Goal: Transaction & Acquisition: Purchase product/service

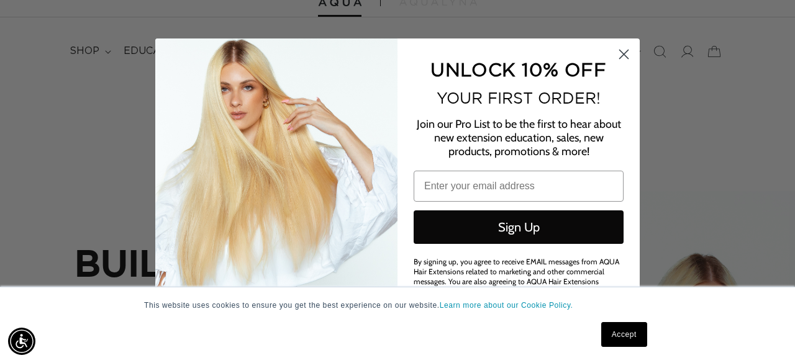
click at [629, 55] on circle "Close dialog" at bounding box center [624, 54] width 20 height 20
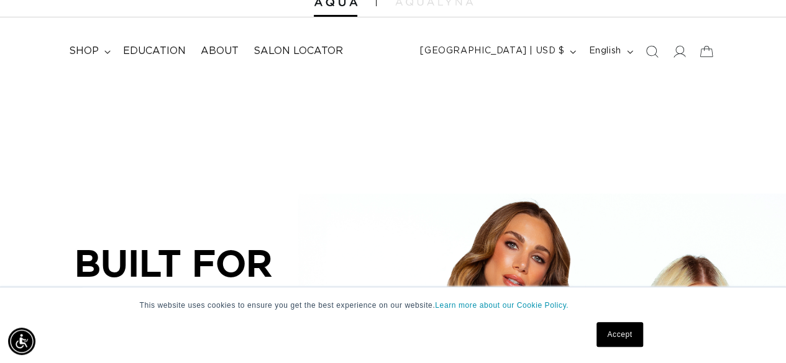
scroll to position [0, 697]
click at [103, 57] on summary "shop" at bounding box center [88, 51] width 54 height 28
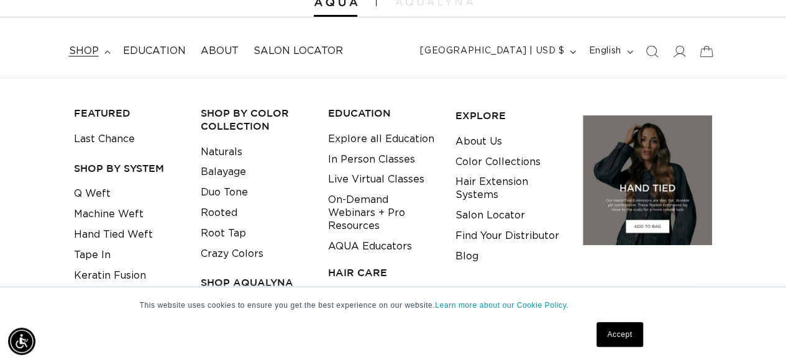
scroll to position [0, 1394]
click at [113, 233] on link "Hand Tied Weft" at bounding box center [113, 235] width 79 height 20
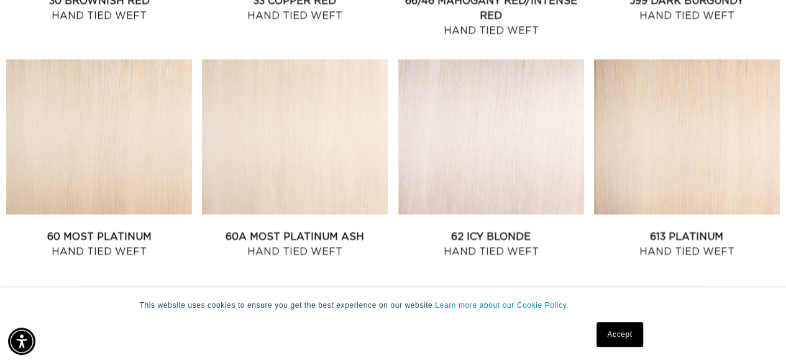
scroll to position [1391, 0]
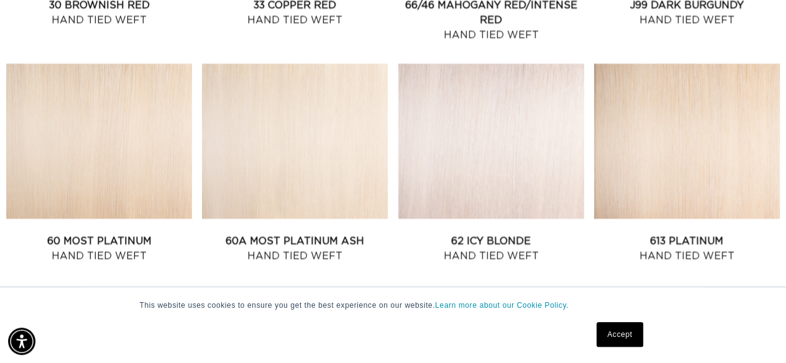
click at [483, 234] on link "62 Icy Blonde Hand Tied Weft" at bounding box center [491, 249] width 186 height 30
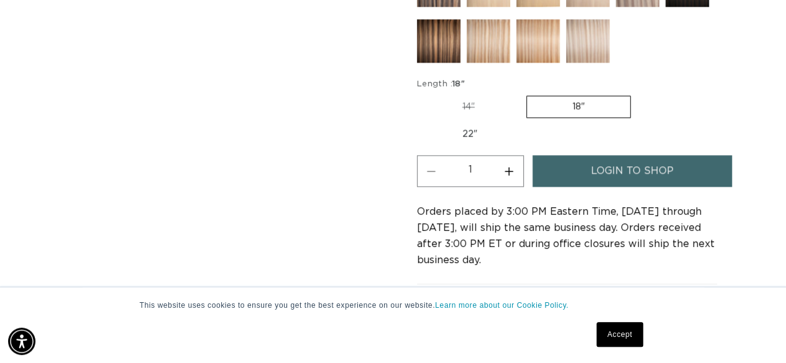
scroll to position [0, 697]
